Goal: Information Seeking & Learning: Learn about a topic

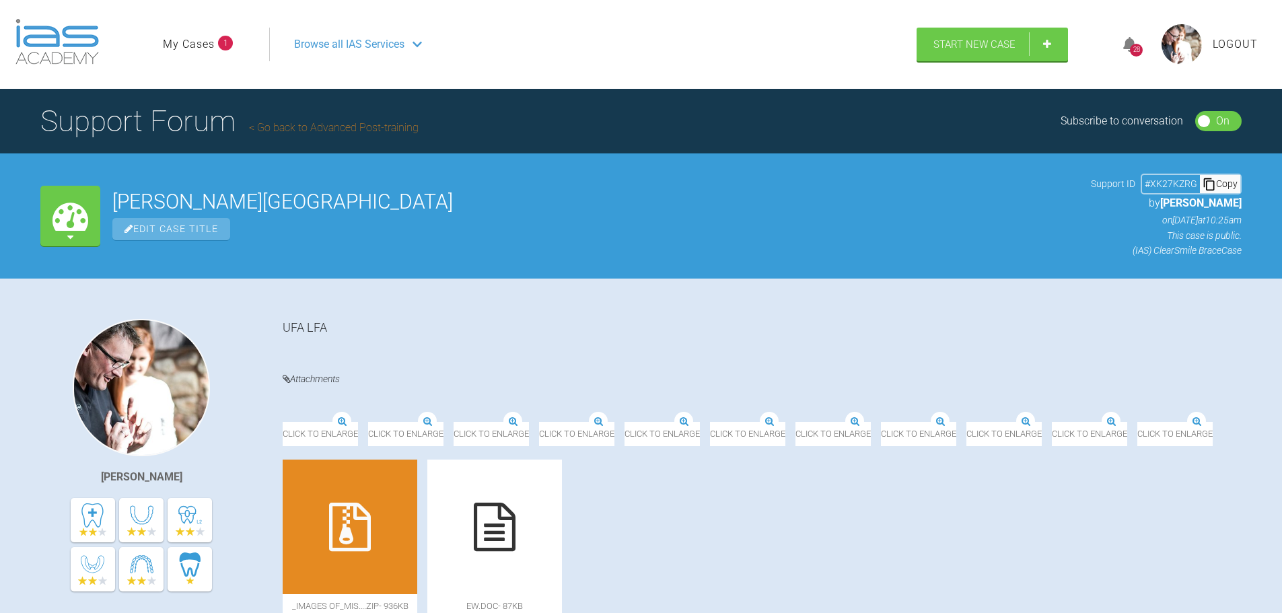
click at [188, 39] on link "My Cases" at bounding box center [189, 44] width 52 height 17
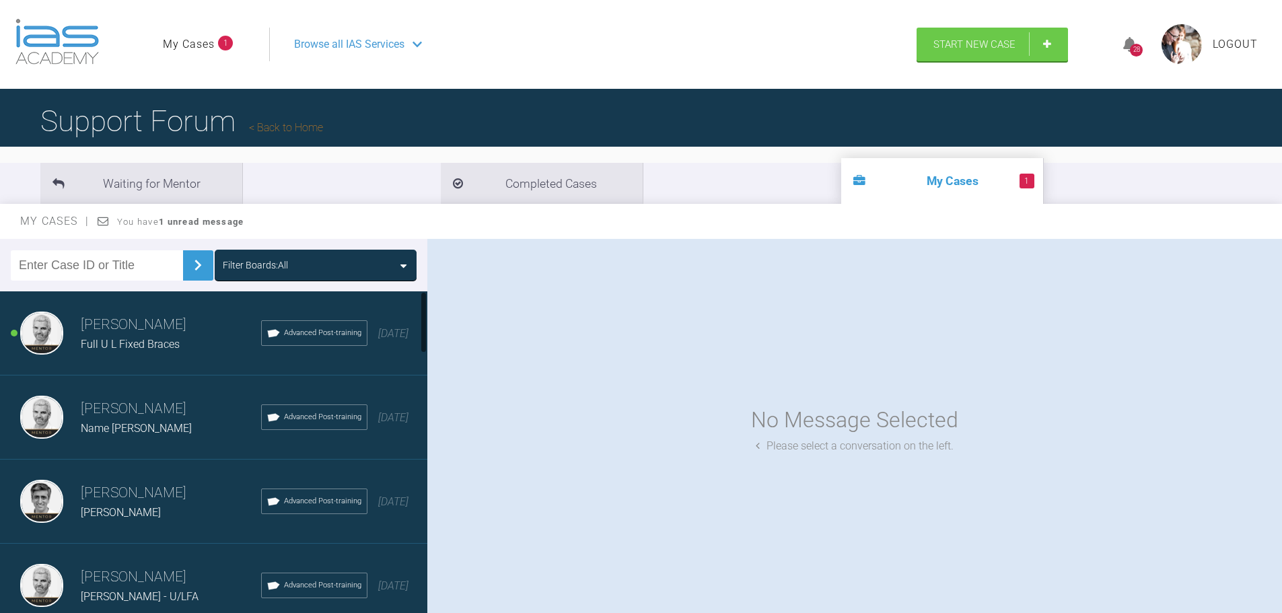
click at [94, 339] on span "Full U L Fixed Braces" at bounding box center [130, 344] width 99 height 13
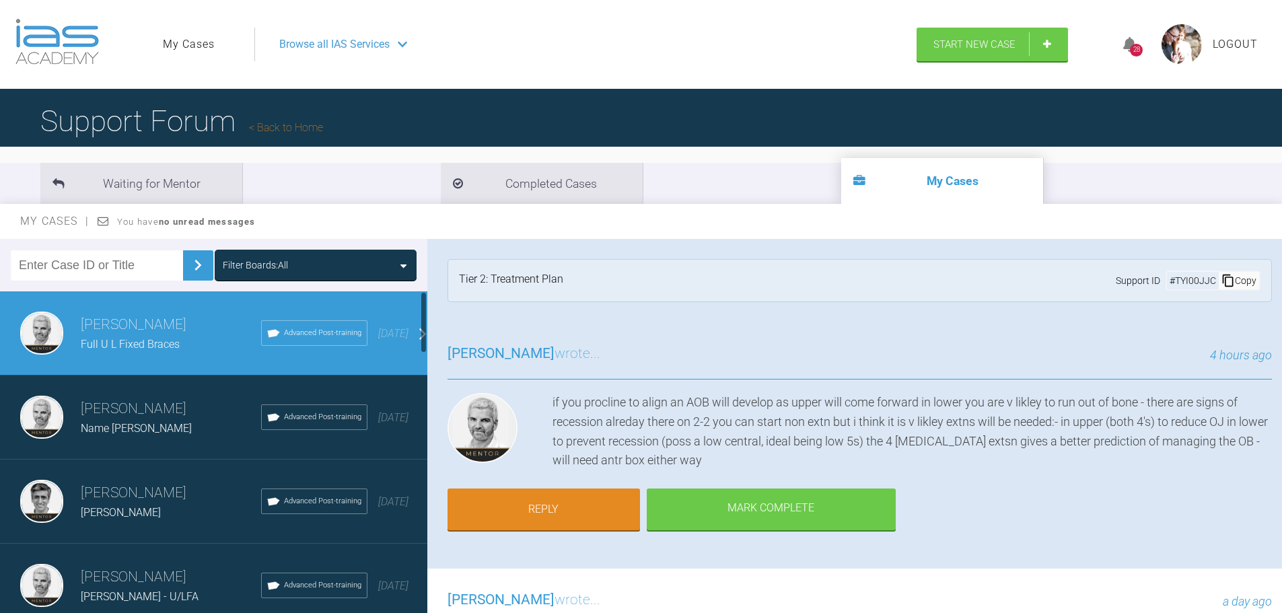
click at [125, 423] on span "Name [PERSON_NAME]" at bounding box center [136, 428] width 111 height 13
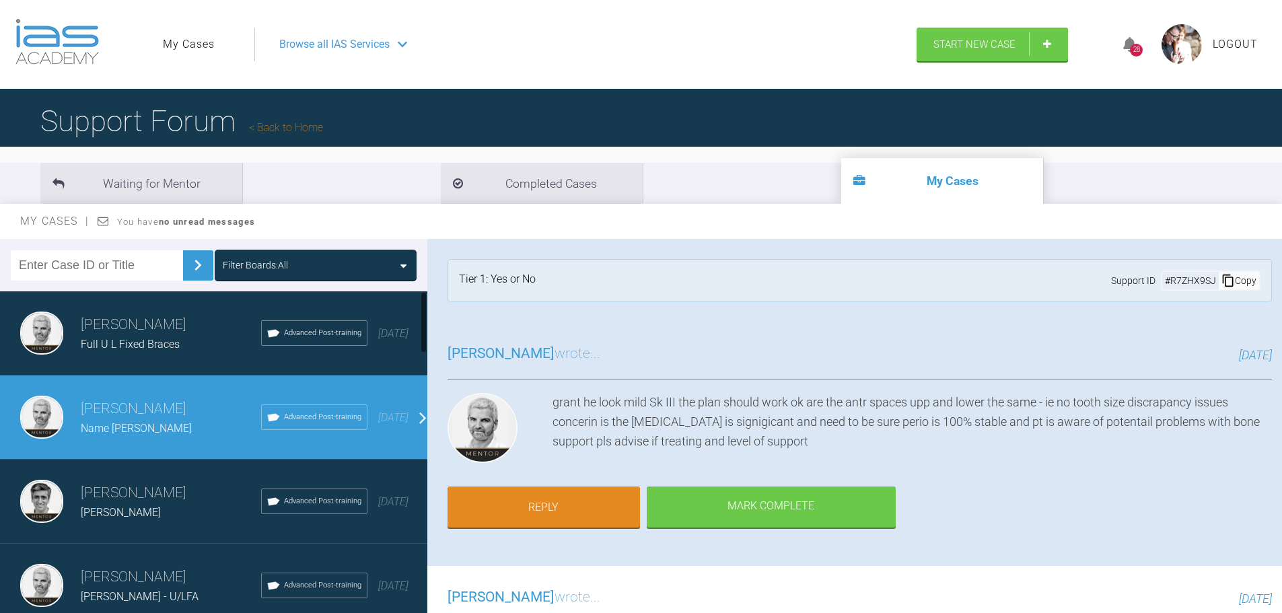
click at [129, 345] on span "Full U L Fixed Braces" at bounding box center [130, 344] width 99 height 13
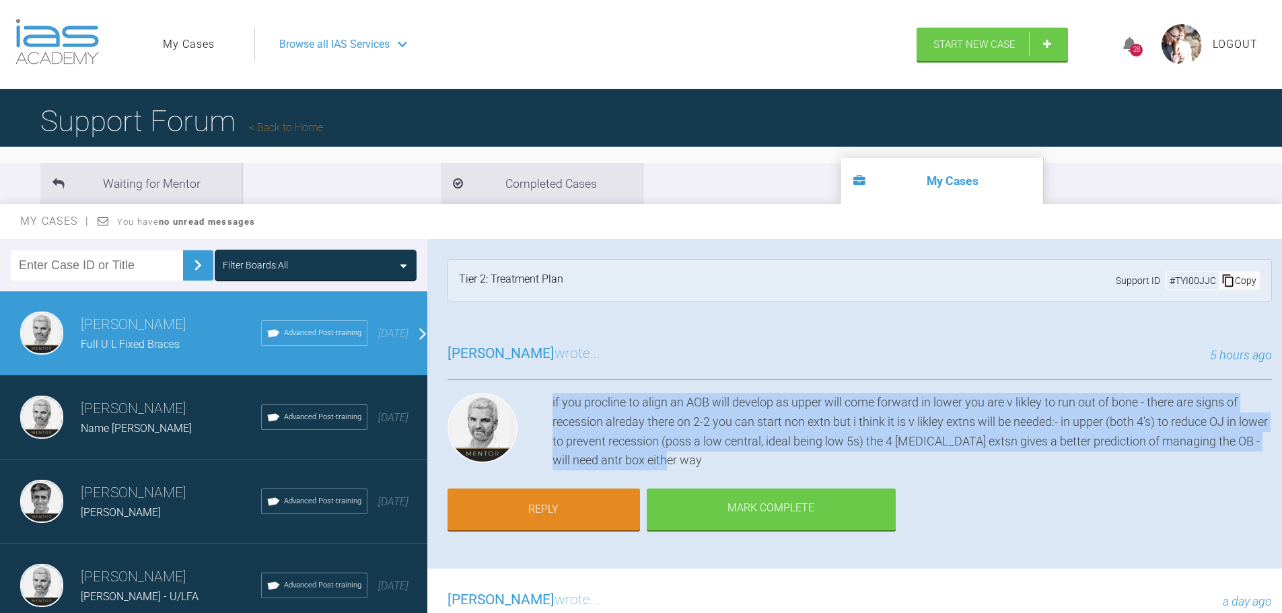
drag, startPoint x: 719, startPoint y: 463, endPoint x: 546, endPoint y: 394, distance: 186.7
click at [546, 394] on div "if you procline to align an AOB will develop as upper will come forward in lowe…" at bounding box center [860, 431] width 824 height 77
copy div "if you procline to align an AOB will develop as upper will come forward in lowe…"
click at [736, 417] on div "if you procline to align an AOB will develop as upper will come forward in lowe…" at bounding box center [912, 431] width 719 height 77
